Goal: Task Accomplishment & Management: Use online tool/utility

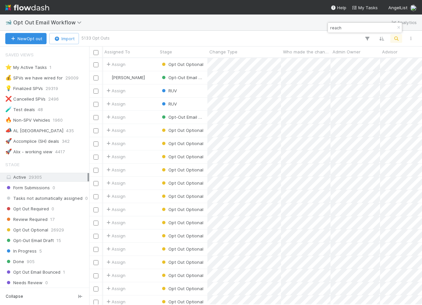
scroll to position [247, 333]
click at [43, 29] on div "🐋 Opt Out Email Workflow Analytics" at bounding box center [211, 23] width 422 height 16
click at [44, 21] on span "Opt Out Email Workflow" at bounding box center [49, 22] width 72 height 7
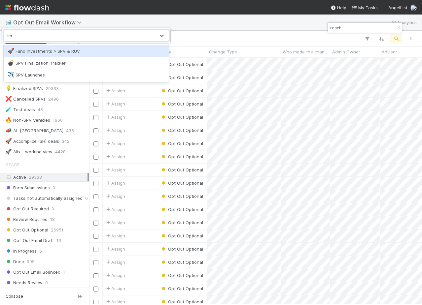
type input "spv"
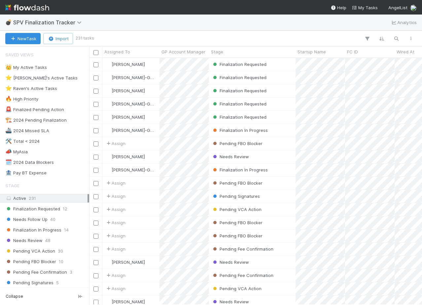
scroll to position [247, 333]
click at [283, 117] on div "Finalization Requested" at bounding box center [252, 117] width 86 height 13
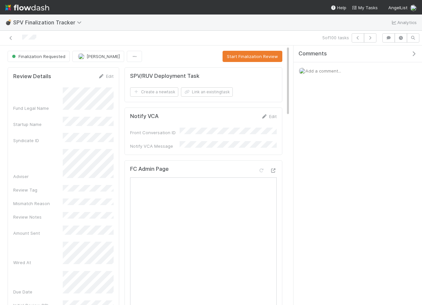
click at [358, 70] on div "Add a comment..." at bounding box center [357, 70] width 128 height 17
click at [321, 70] on span "Add a comment..." at bounding box center [323, 70] width 36 height 5
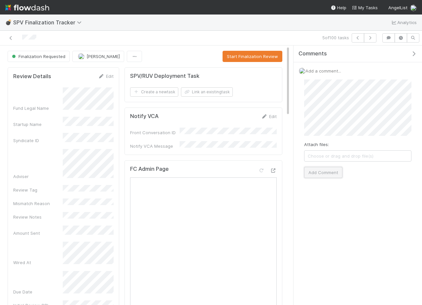
click at [325, 169] on button "Add Comment" at bounding box center [323, 172] width 38 height 11
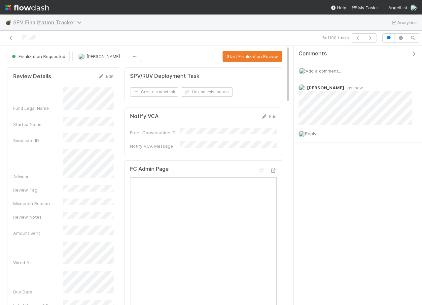
click at [50, 23] on span "SPV Finalization Tracker" at bounding box center [49, 22] width 72 height 7
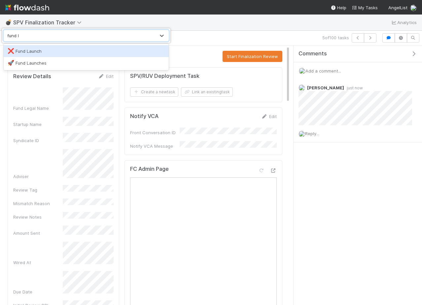
type input "fund la"
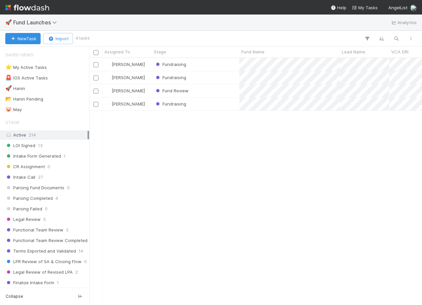
scroll to position [0, 0]
click at [29, 24] on span "Fund Launches" at bounding box center [36, 22] width 47 height 7
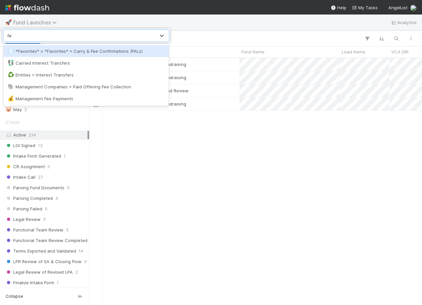
type input "fee"
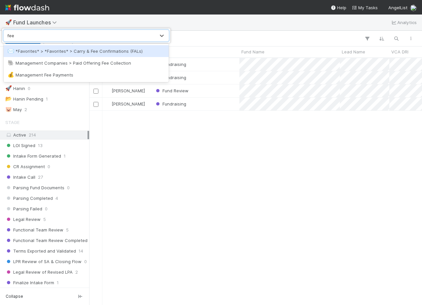
click at [59, 53] on div "✉️ *Favorites* > *Favorites* > Carry & Fee Confirmations (FALs)" at bounding box center [86, 51] width 157 height 7
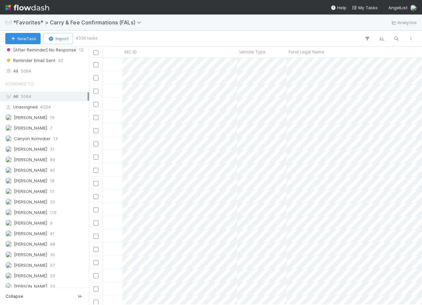
scroll to position [344, 0]
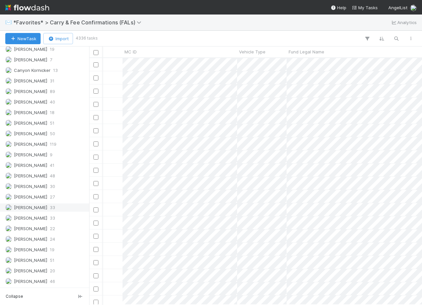
click at [36, 206] on span "[PERSON_NAME]" at bounding box center [30, 207] width 33 height 5
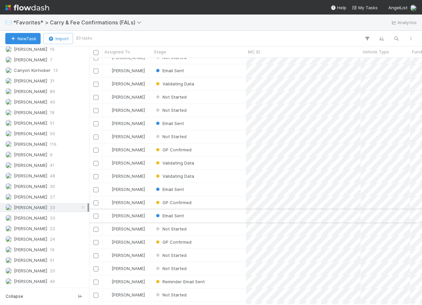
click at [209, 219] on div "Email Sent" at bounding box center [199, 216] width 94 height 13
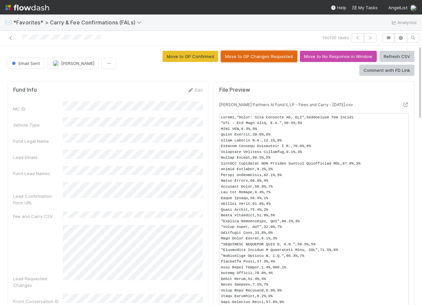
click at [260, 60] on button "Move to GP Changes Requested" at bounding box center [259, 56] width 76 height 11
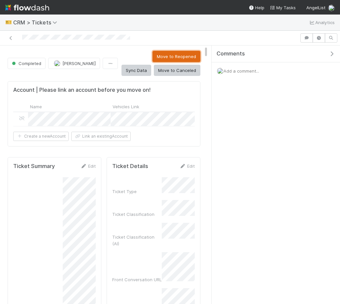
click at [153, 58] on button "Move to Reopened" at bounding box center [177, 56] width 48 height 11
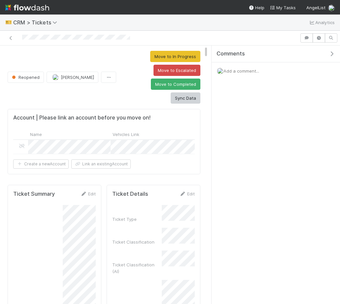
click at [183, 63] on div "Move to In Progress Move to Escalated Move to Completed Sync Data" at bounding box center [160, 77] width 82 height 53
click at [183, 57] on button "Move to In Progress" at bounding box center [175, 56] width 50 height 11
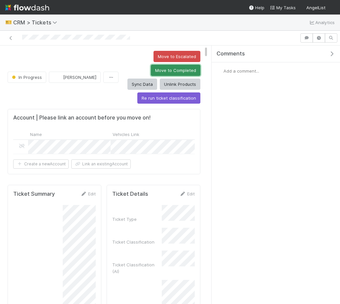
click at [151, 72] on button "Move to Completed" at bounding box center [176, 70] width 50 height 11
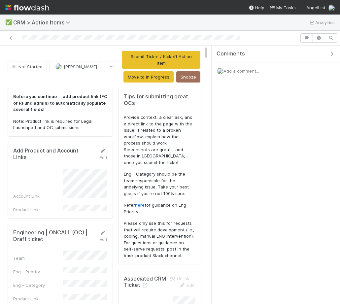
click at [335, 51] on button "button" at bounding box center [333, 54] width 14 height 6
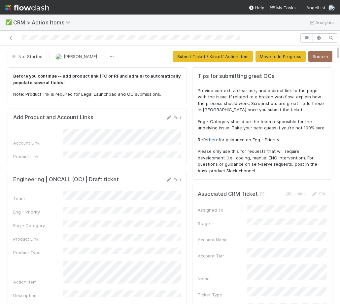
click at [173, 172] on div "Engineering | ONCALL (OC) | Draft ticket Edit Team Eng - Priority Eng - Categor…" at bounding box center [97, 254] width 179 height 167
click at [172, 178] on icon at bounding box center [169, 180] width 7 height 4
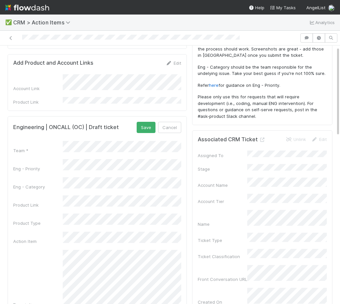
scroll to position [55, 0]
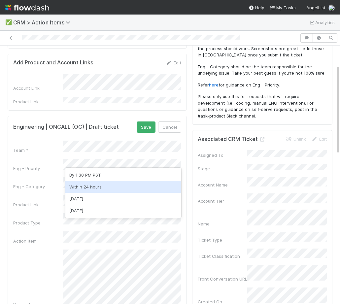
click at [134, 183] on div "Within 24 hours" at bounding box center [123, 187] width 116 height 12
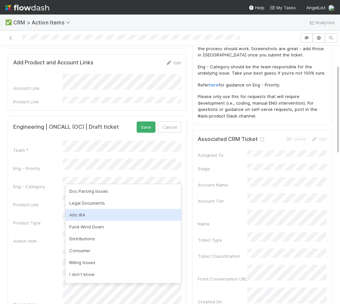
scroll to position [355, 0]
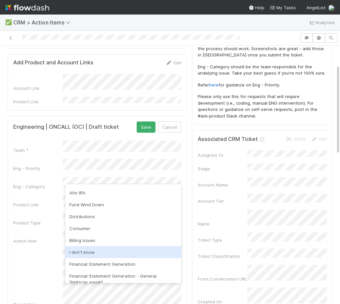
click at [105, 255] on div "I don't know" at bounding box center [123, 252] width 116 height 12
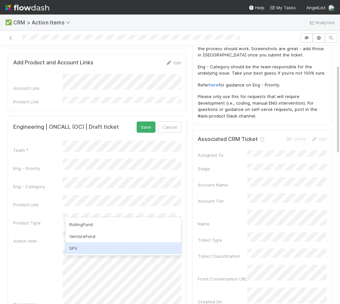
click at [86, 249] on div "SPV" at bounding box center [123, 248] width 116 height 12
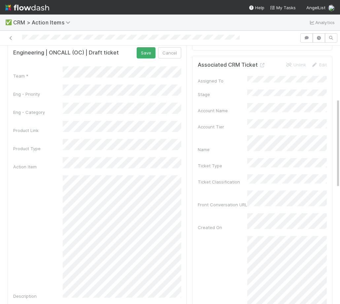
scroll to position [125, 0]
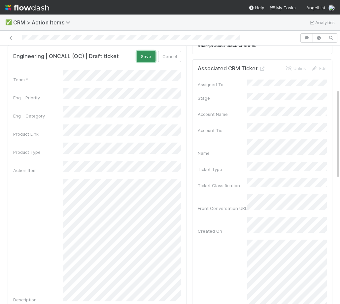
click at [147, 55] on button "Save" at bounding box center [146, 56] width 19 height 11
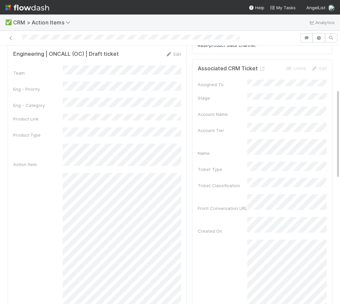
scroll to position [0, 0]
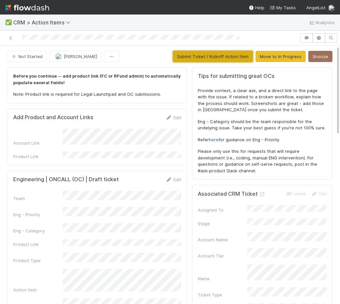
click at [216, 54] on button "Submit Ticket / Kickoff Action Item" at bounding box center [213, 56] width 80 height 11
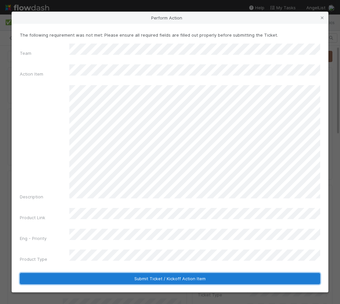
click at [136, 273] on button "Submit Ticket / Kickoff Action Item" at bounding box center [170, 278] width 300 height 11
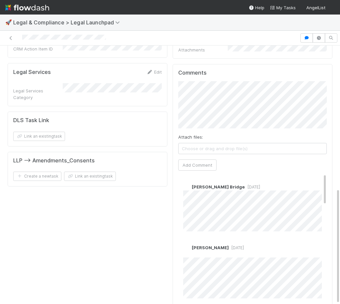
scroll to position [313, 0]
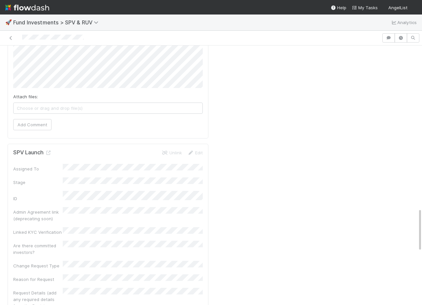
scroll to position [941, 0]
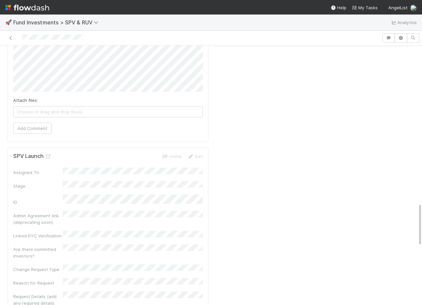
click at [49, 154] on icon at bounding box center [48, 156] width 7 height 4
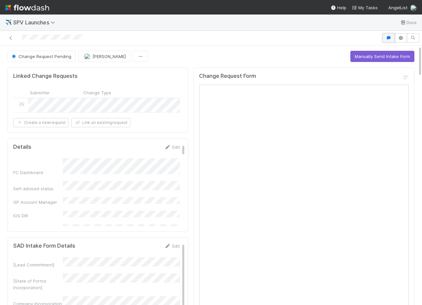
click at [392, 38] on button "button" at bounding box center [388, 37] width 13 height 9
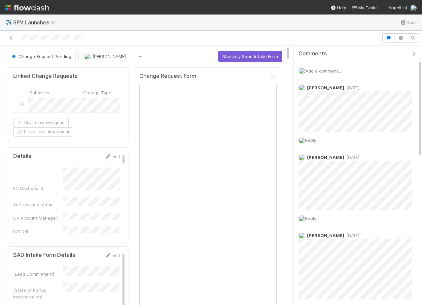
click at [72, 98] on div "Submitter Change Type Stage Created On Assigned To Request Details Reason for R…" at bounding box center [66, 92] width 107 height 11
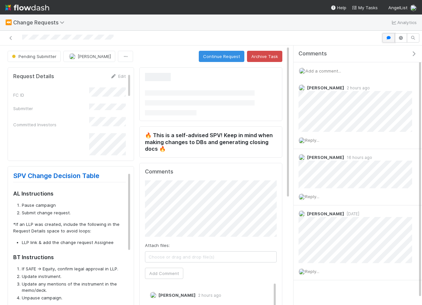
click at [387, 40] on icon "button" at bounding box center [388, 38] width 7 height 4
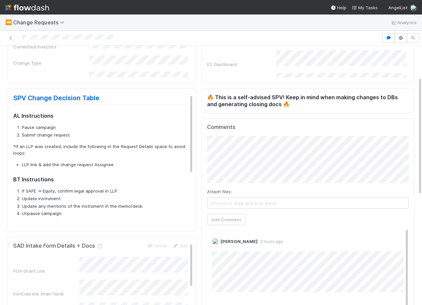
scroll to position [81, 0]
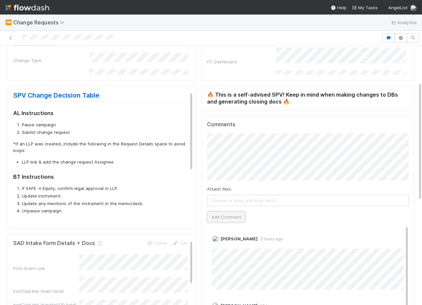
click at [226, 218] on button "Add Comment" at bounding box center [226, 217] width 38 height 11
